Goal: Information Seeking & Learning: Learn about a topic

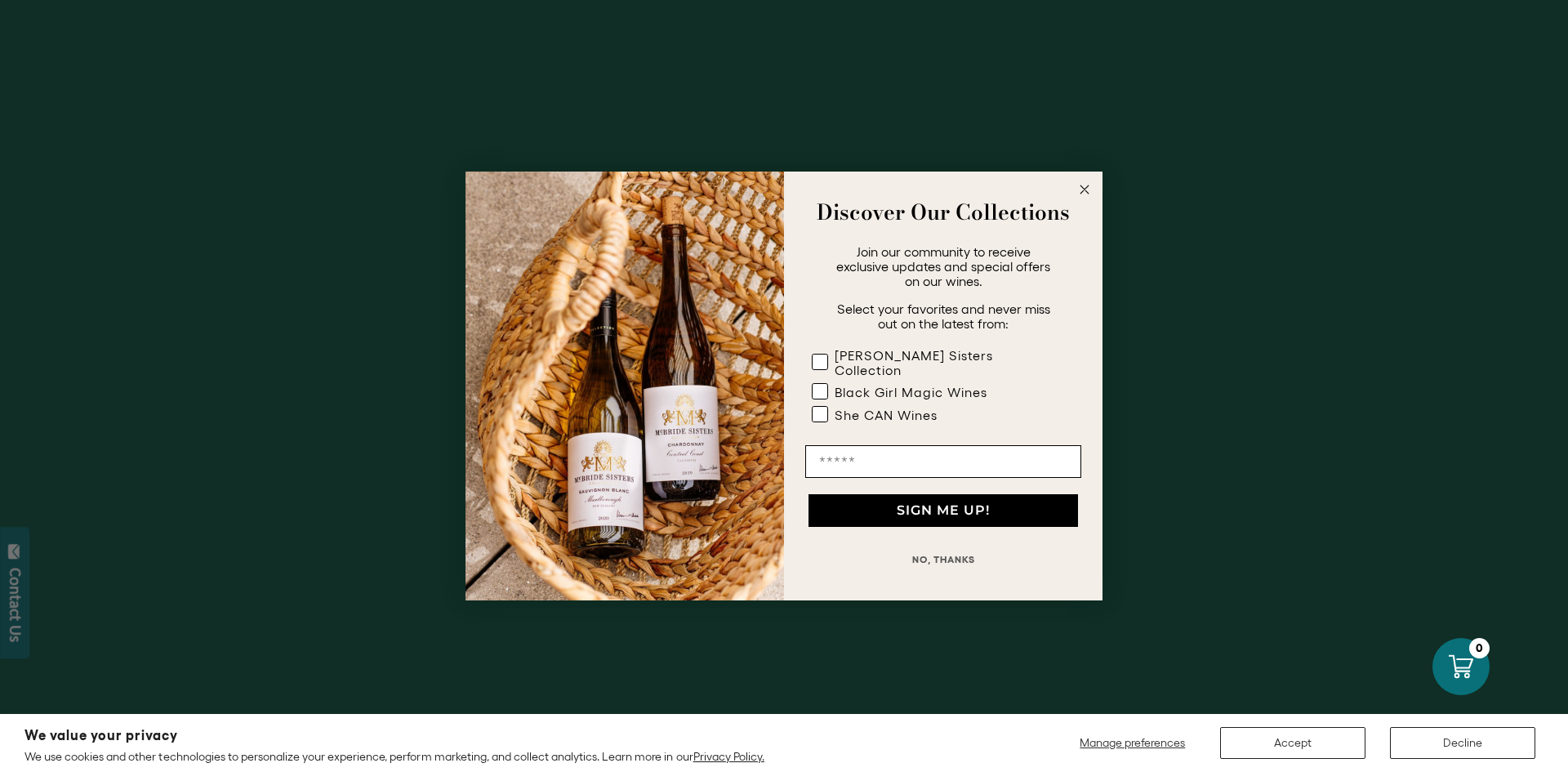
click at [1083, 197] on circle "Close dialog" at bounding box center [1086, 190] width 19 height 19
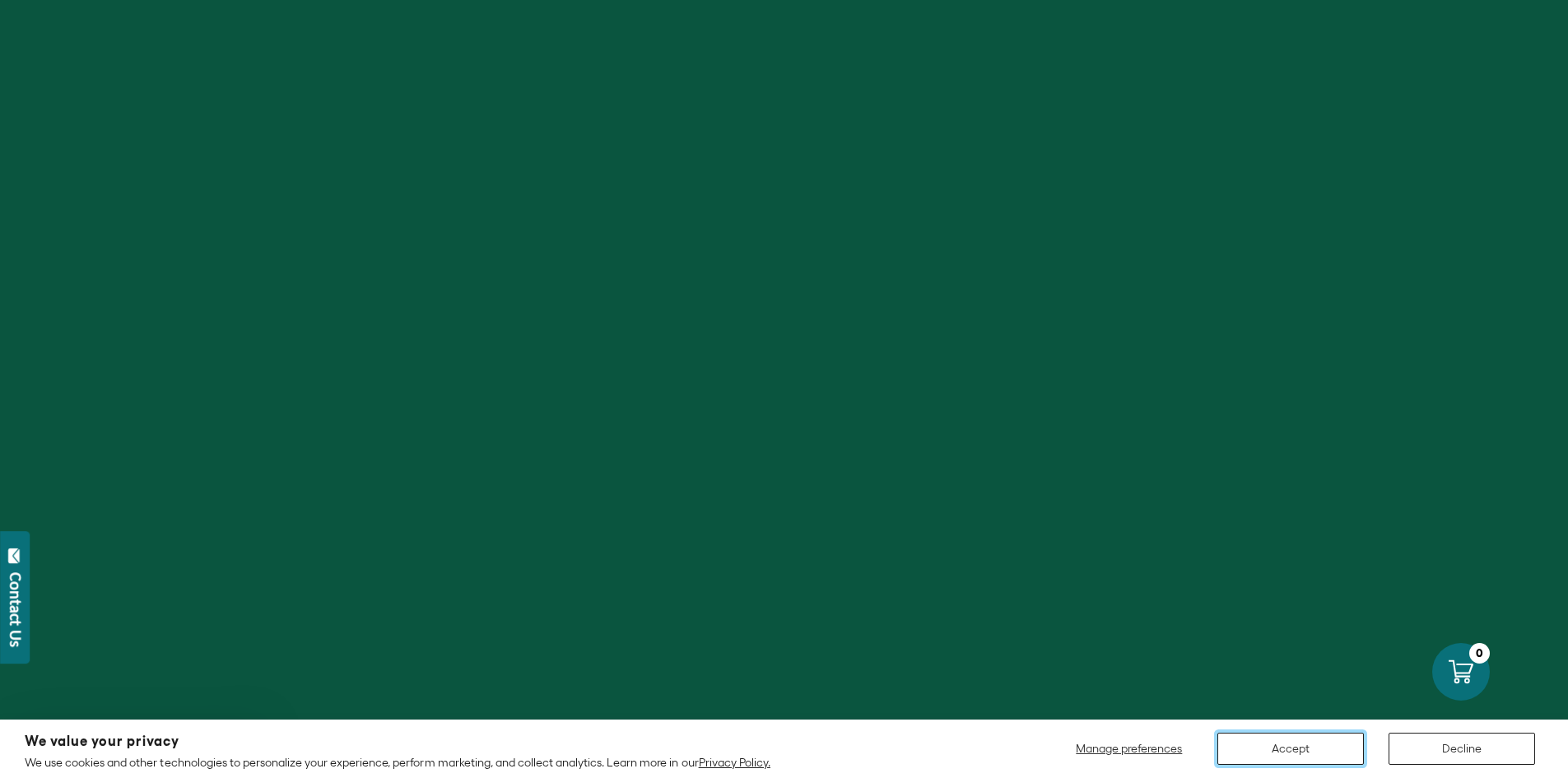
click at [1315, 745] on button "Accept" at bounding box center [1290, 748] width 147 height 32
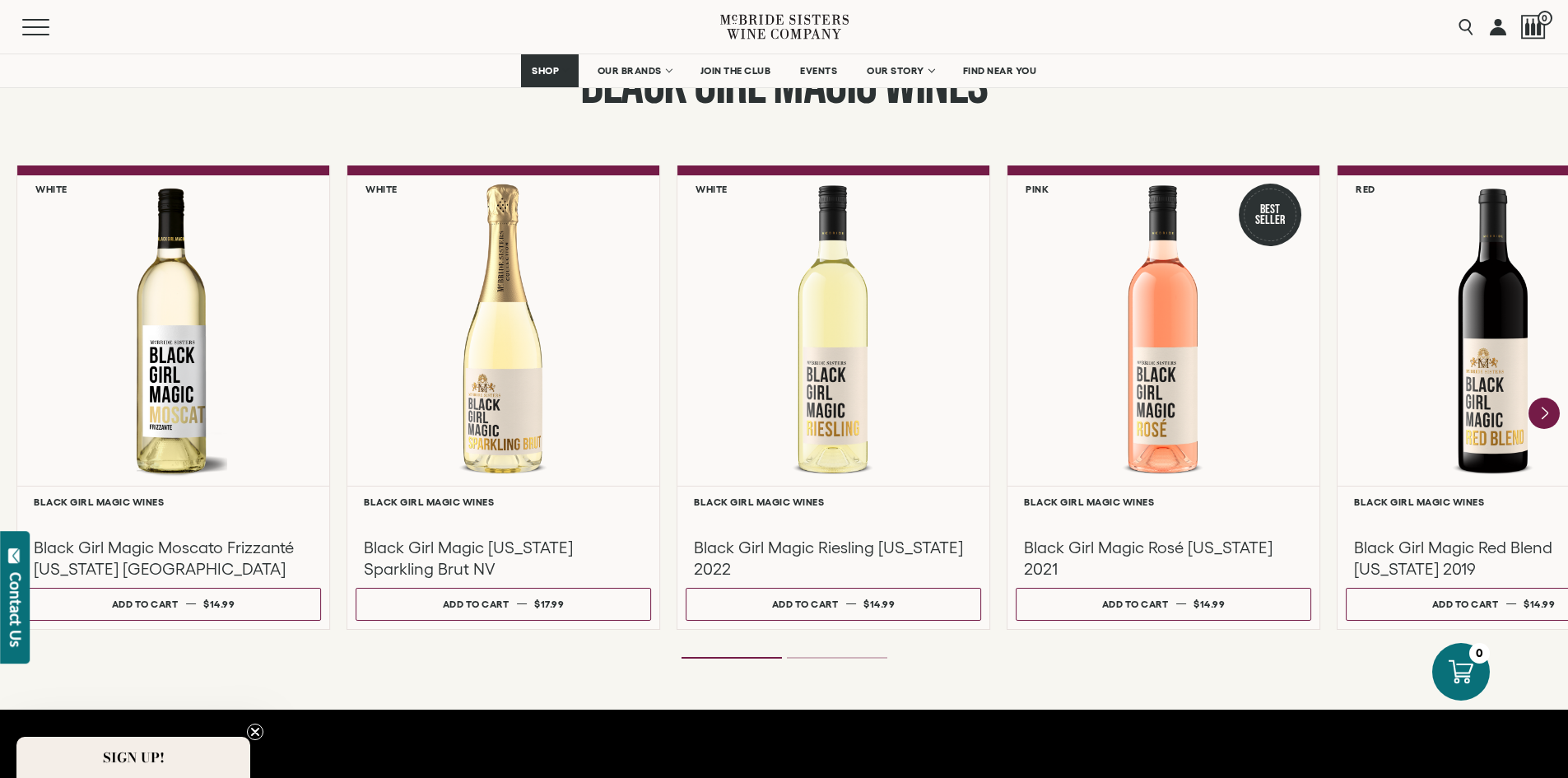
scroll to position [1482, 0]
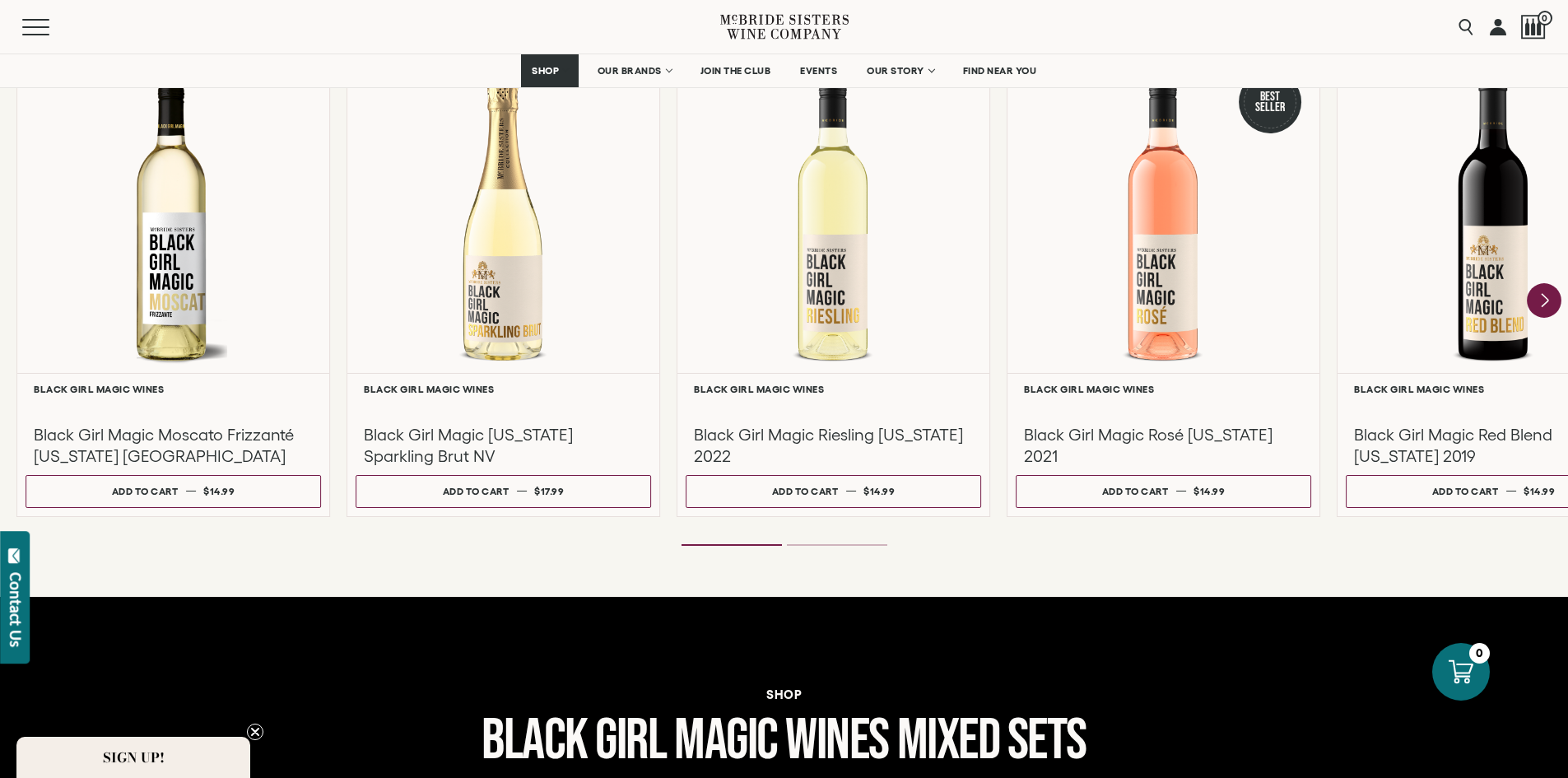
click at [1533, 300] on icon "Next" at bounding box center [1544, 301] width 35 height 35
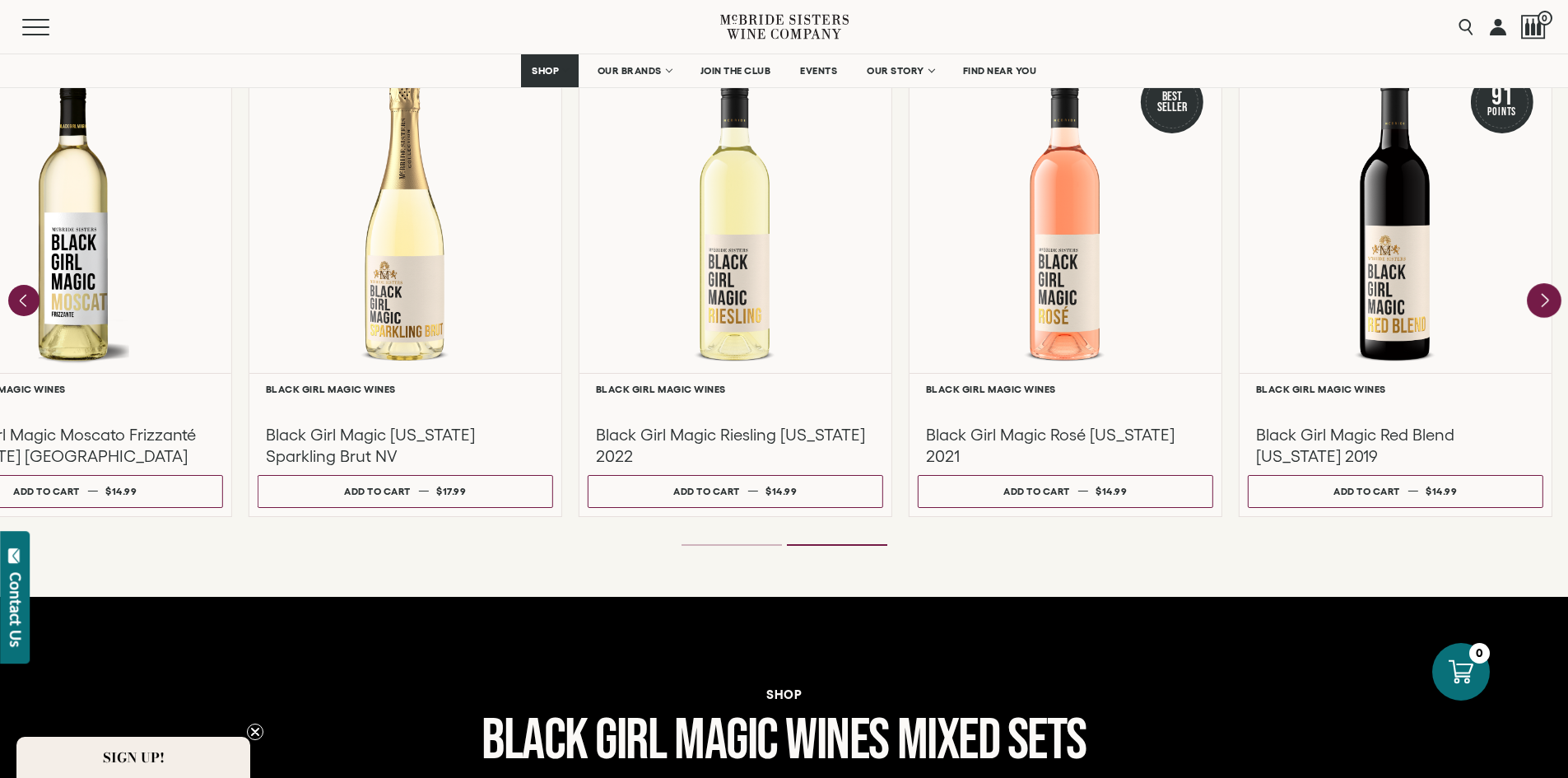
click at [0, 0] on div at bounding box center [0, 0] width 0 height 0
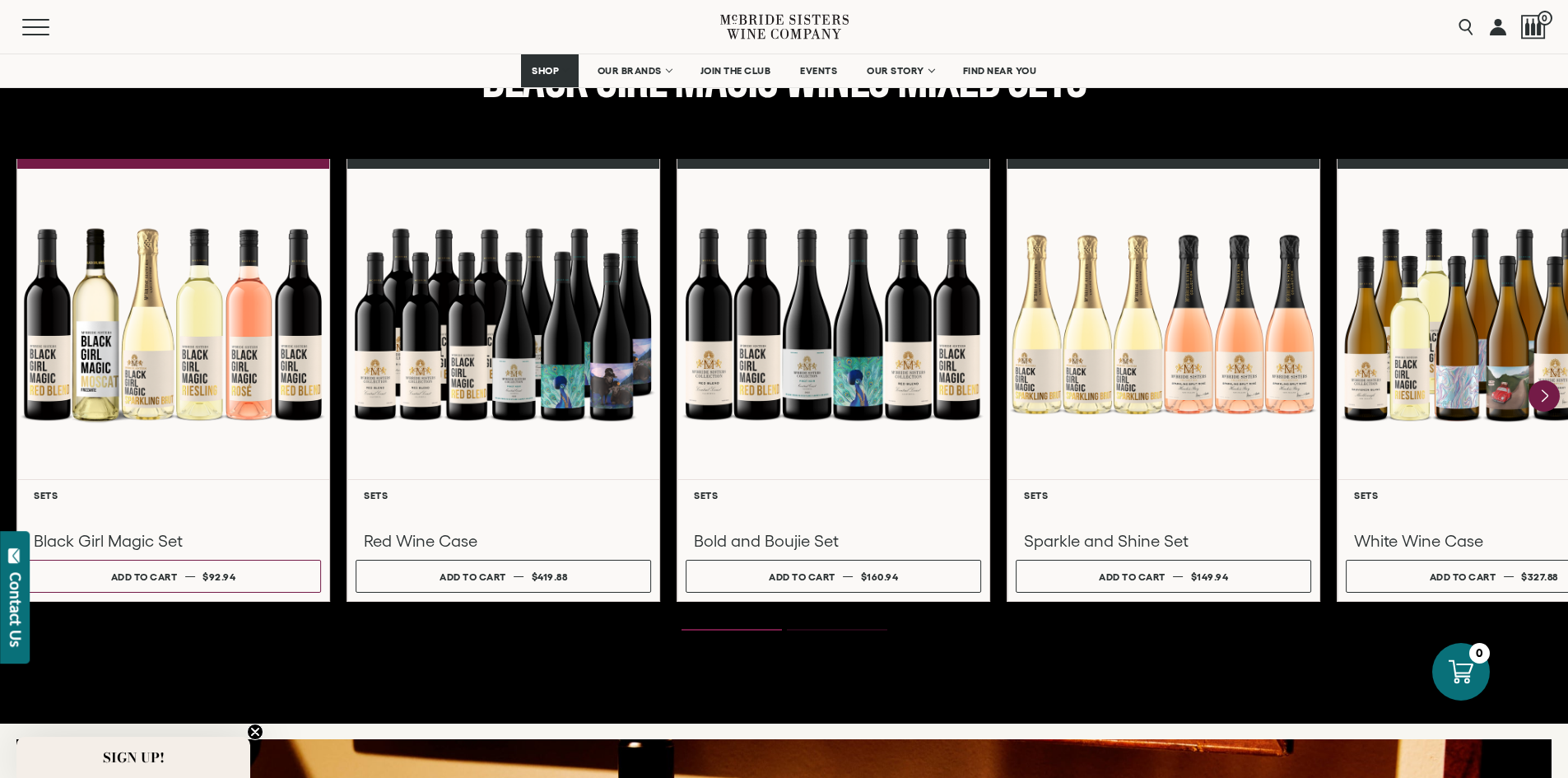
scroll to position [2140, 0]
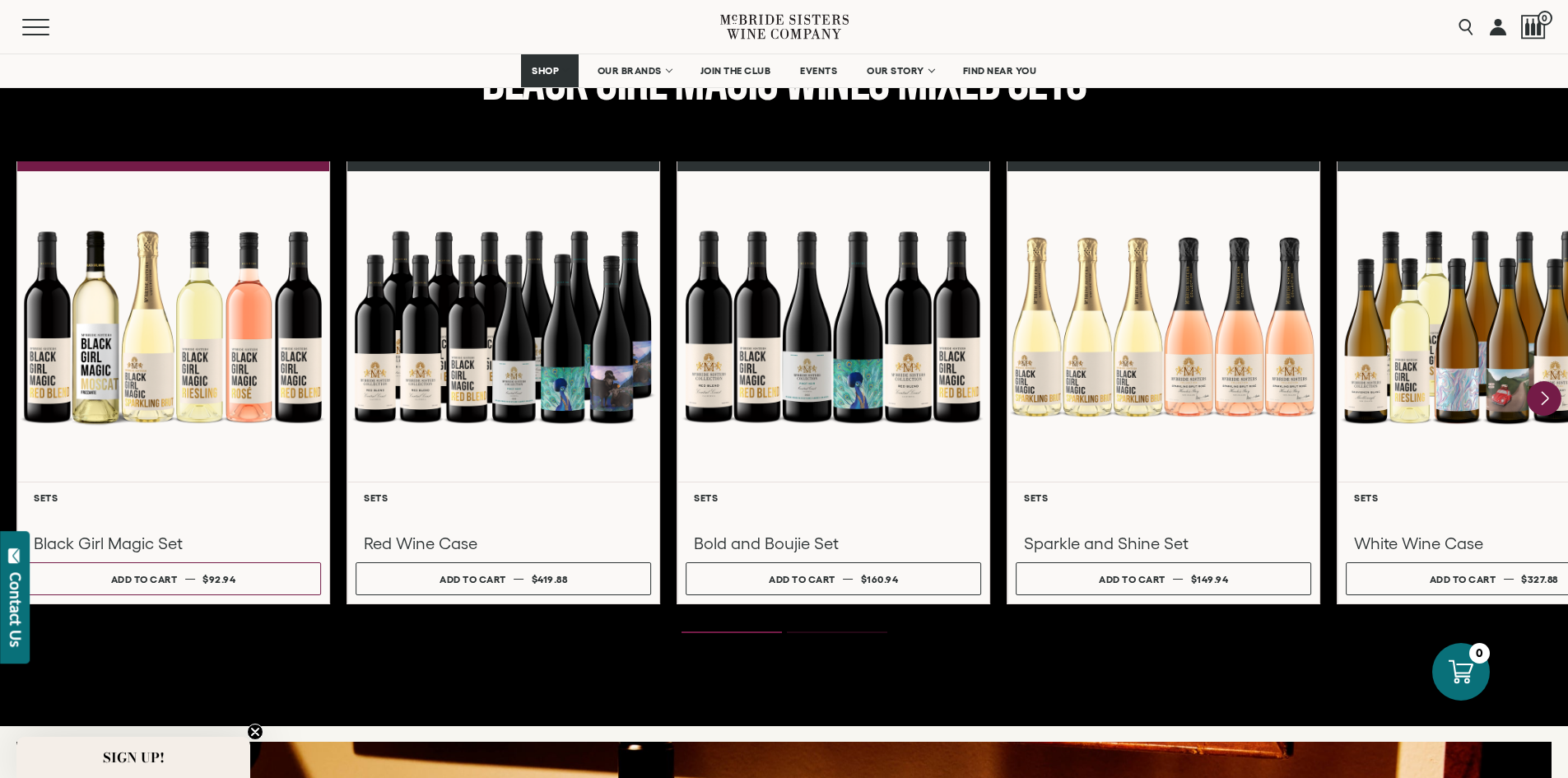
click at [1535, 398] on icon "Next" at bounding box center [1544, 399] width 35 height 35
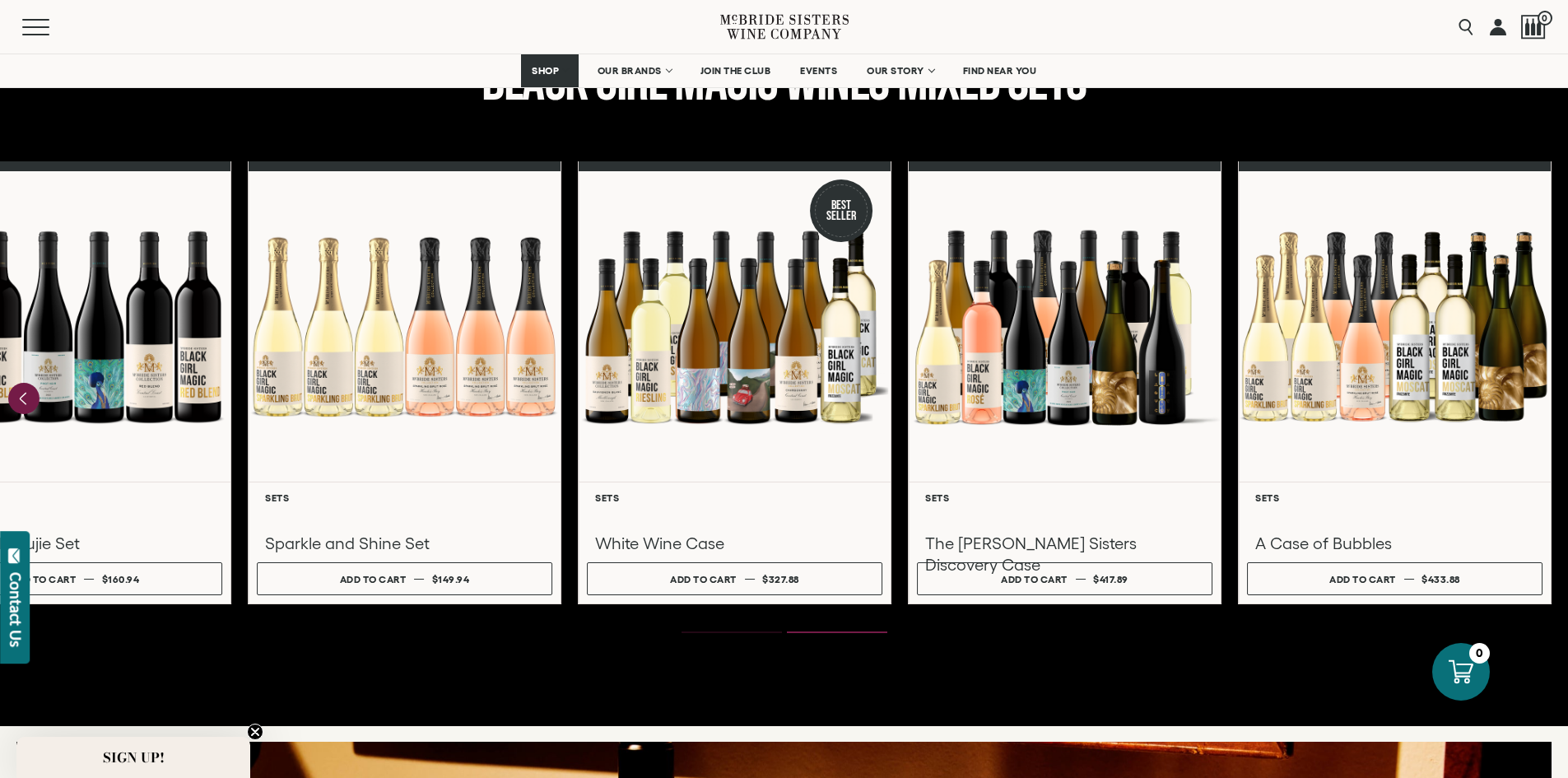
click at [723, 630] on ol at bounding box center [784, 632] width 659 height 7
click at [727, 634] on ol at bounding box center [784, 632] width 659 height 7
click at [727, 630] on ol at bounding box center [784, 632] width 659 height 7
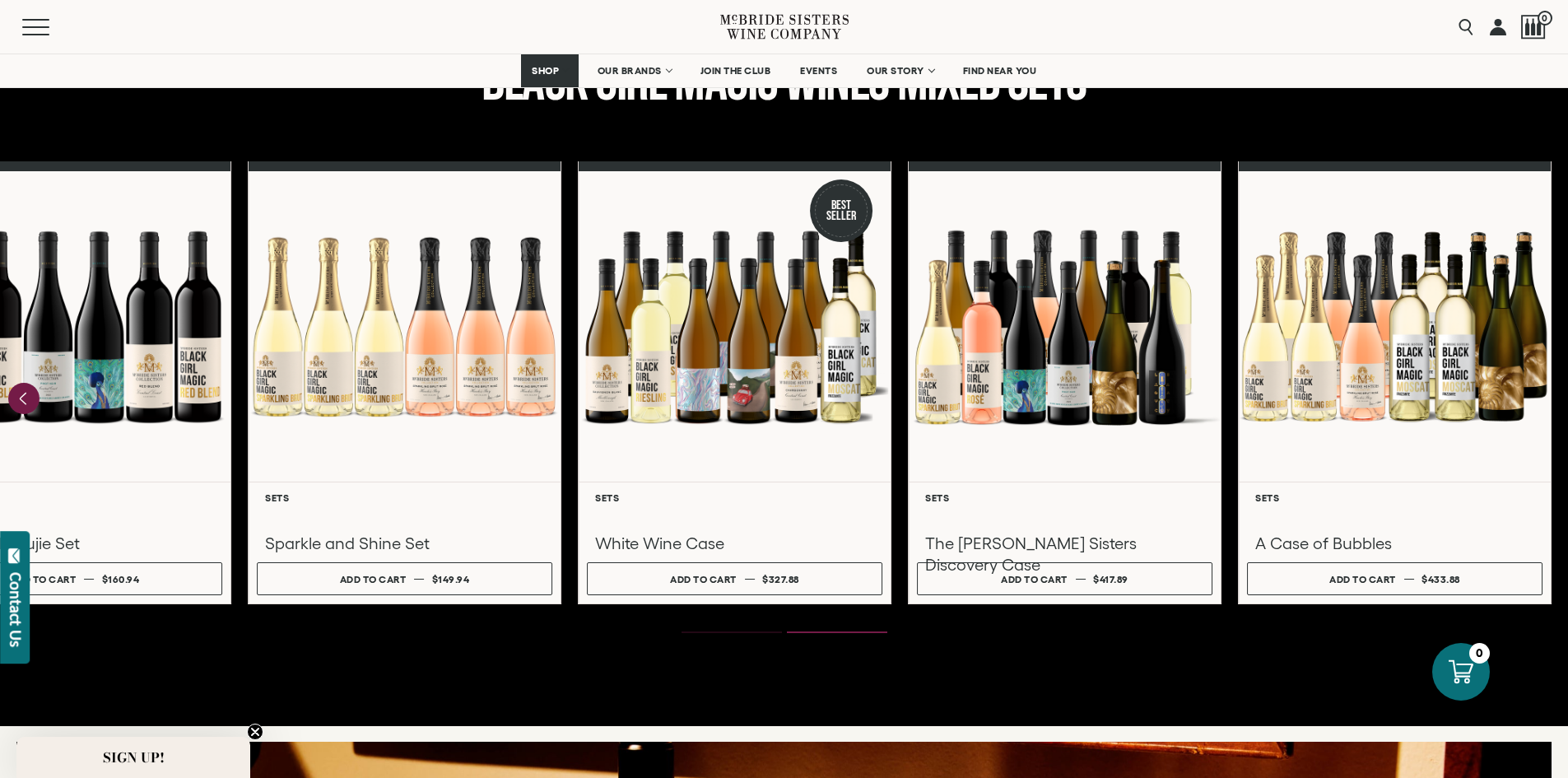
click at [727, 633] on li "Page dot 1" at bounding box center [732, 632] width 101 height 2
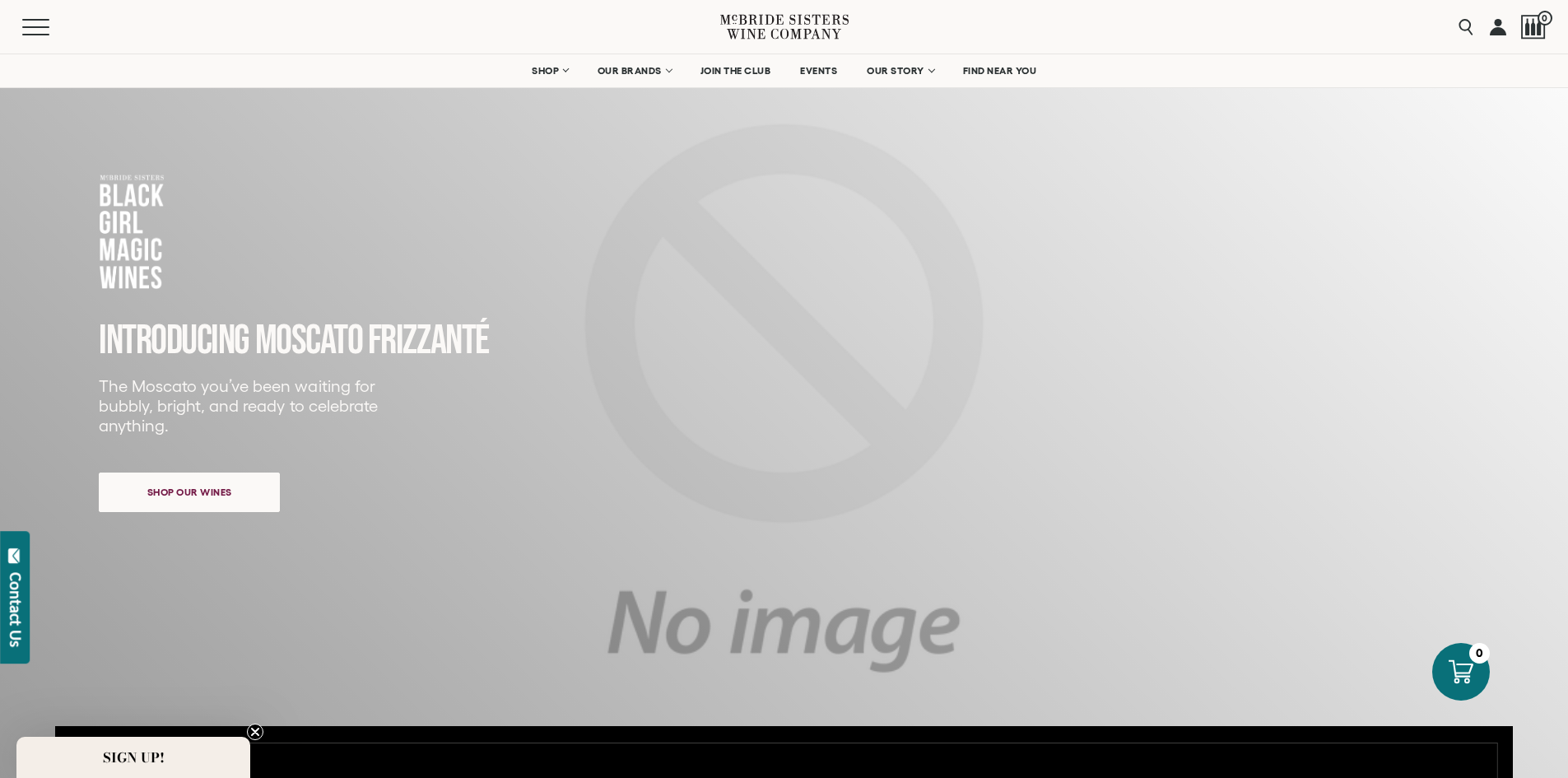
scroll to position [0, 0]
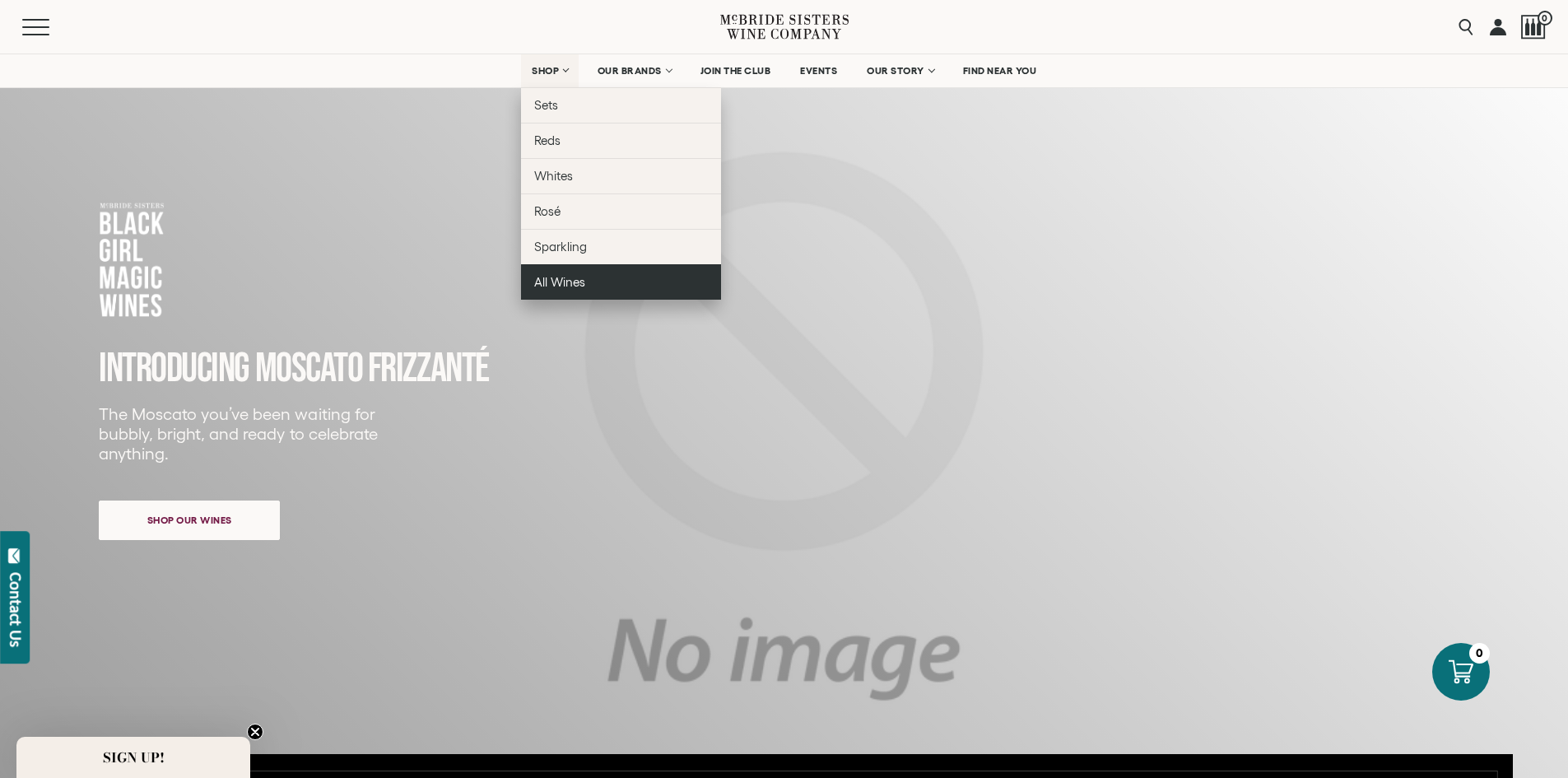
click at [566, 278] on span "All Wines" at bounding box center [559, 281] width 51 height 14
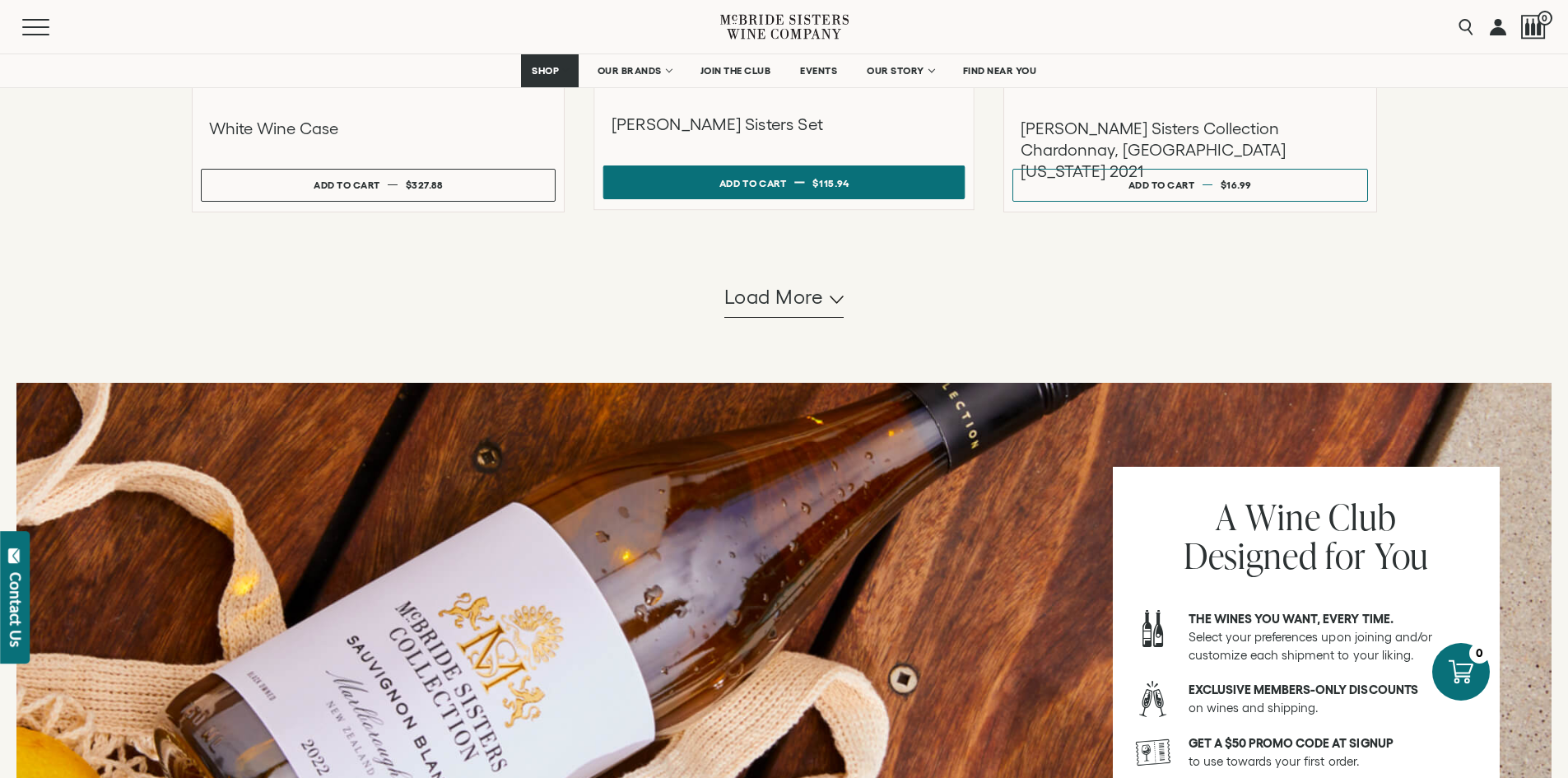
scroll to position [1646, 0]
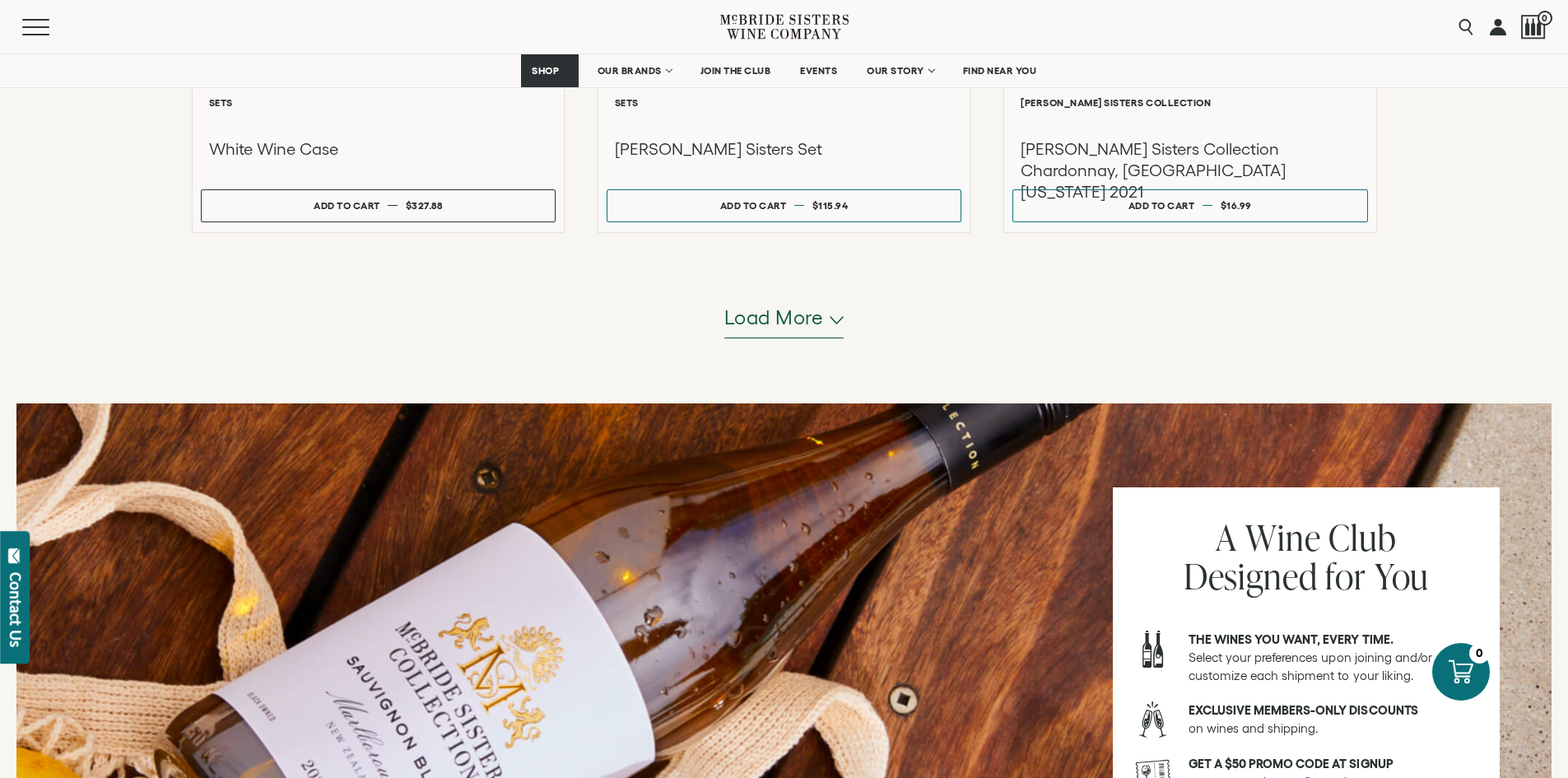
click at [784, 328] on span "Load more" at bounding box center [774, 317] width 100 height 28
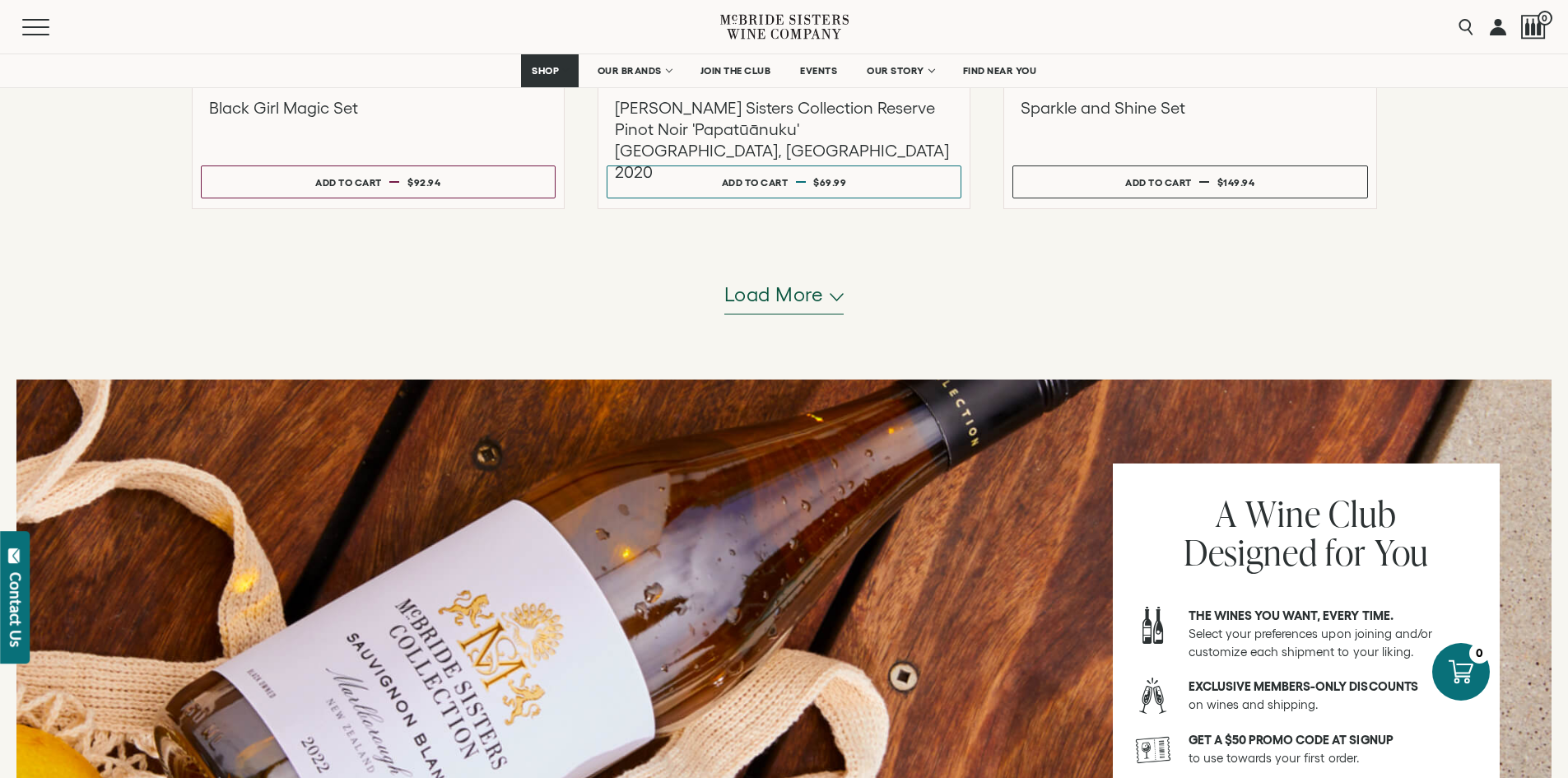
scroll to position [3293, 0]
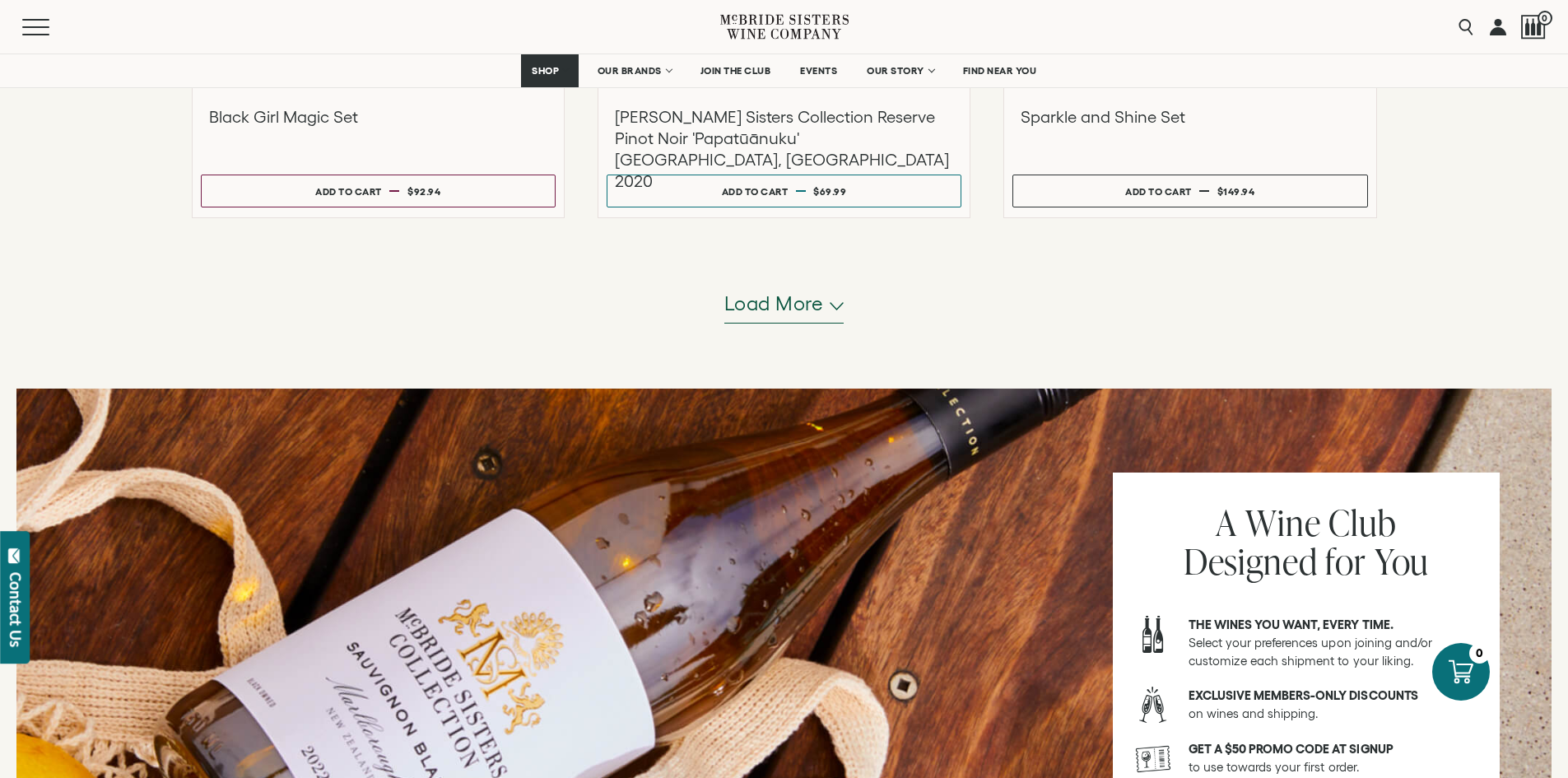
click at [812, 305] on span "Load more" at bounding box center [774, 304] width 100 height 28
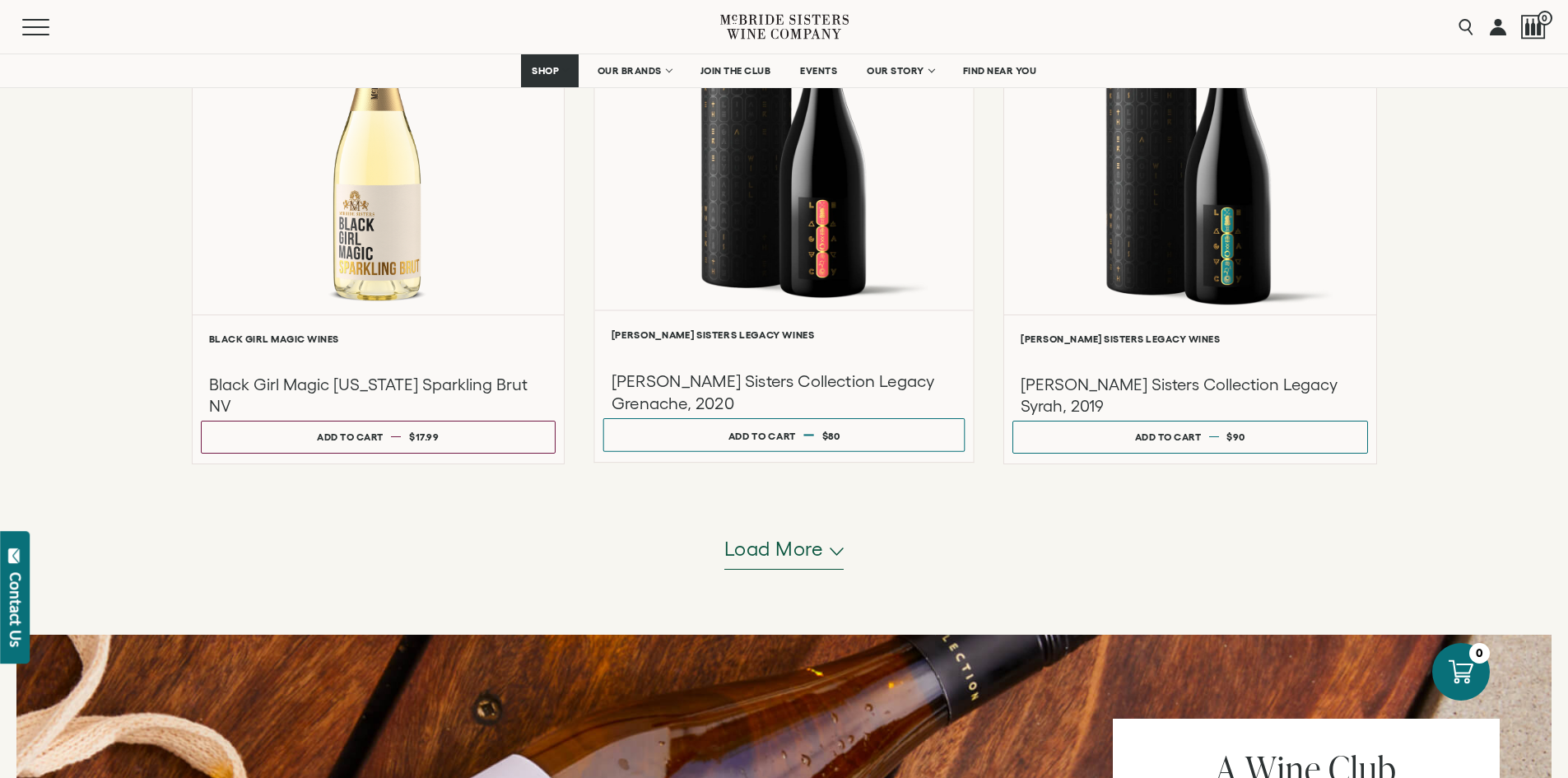
scroll to position [4609, 0]
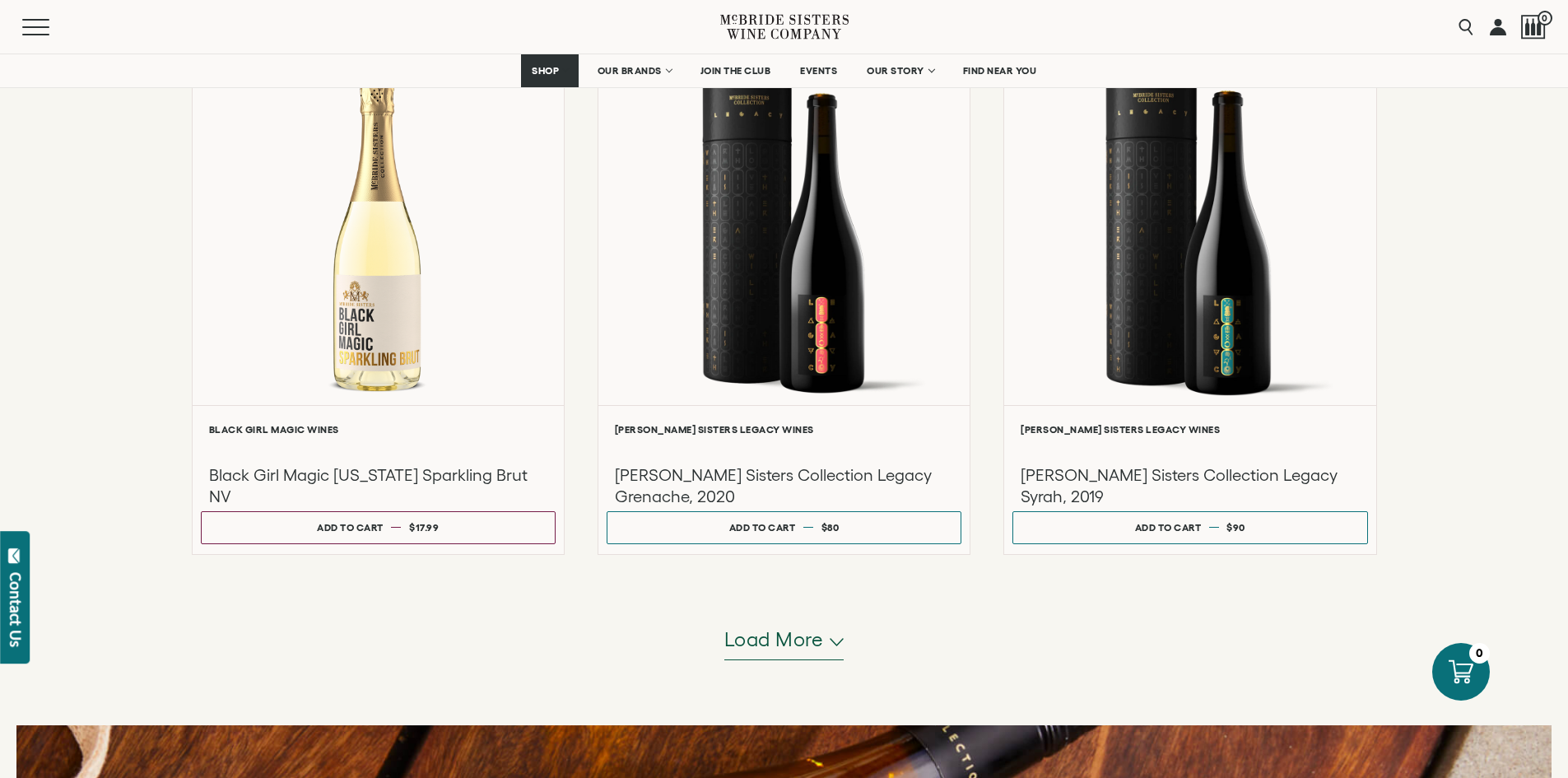
click at [779, 637] on span "Load more" at bounding box center [774, 639] width 100 height 28
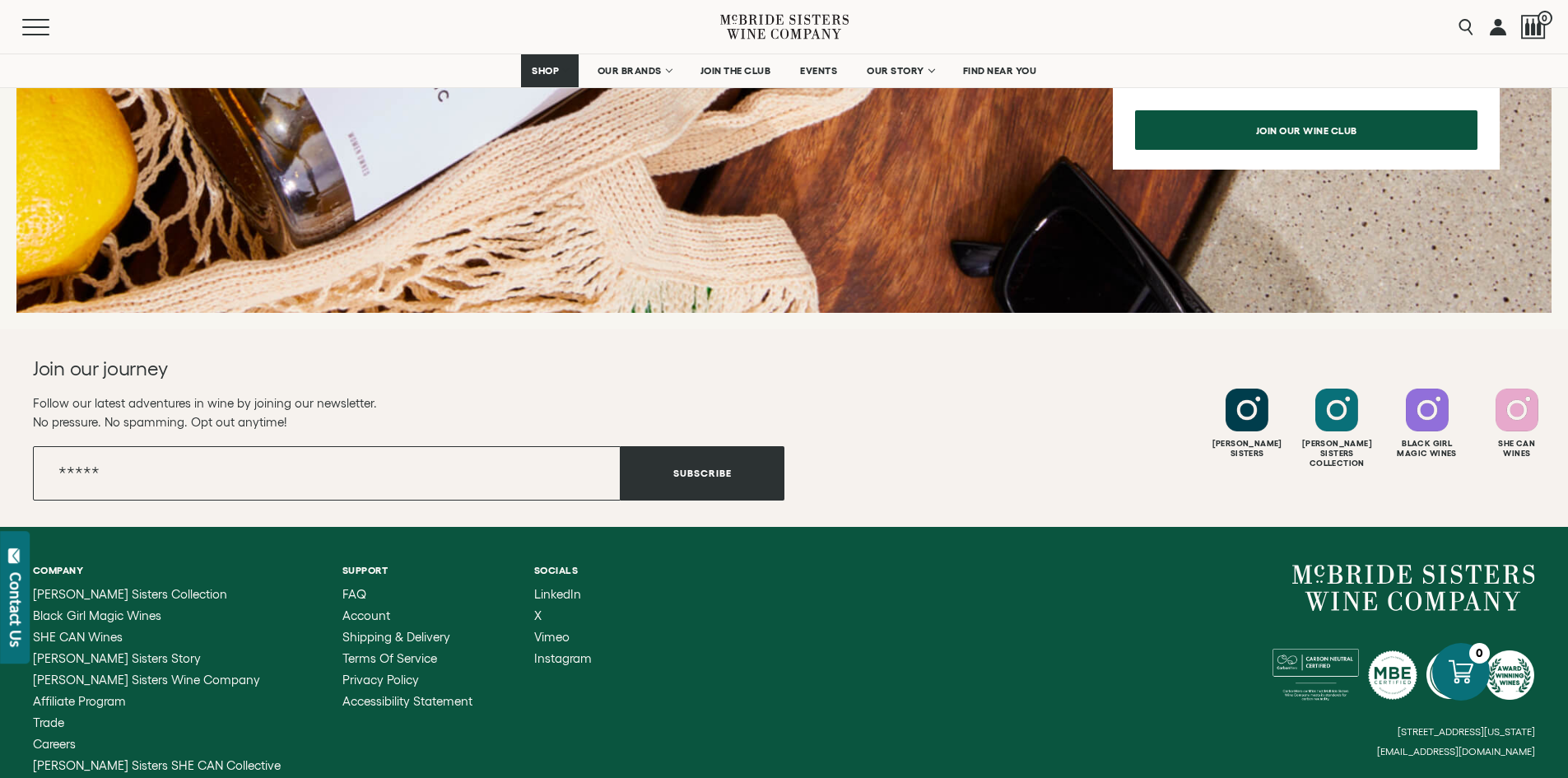
scroll to position [7291, 0]
